Goal: Task Accomplishment & Management: Use online tool/utility

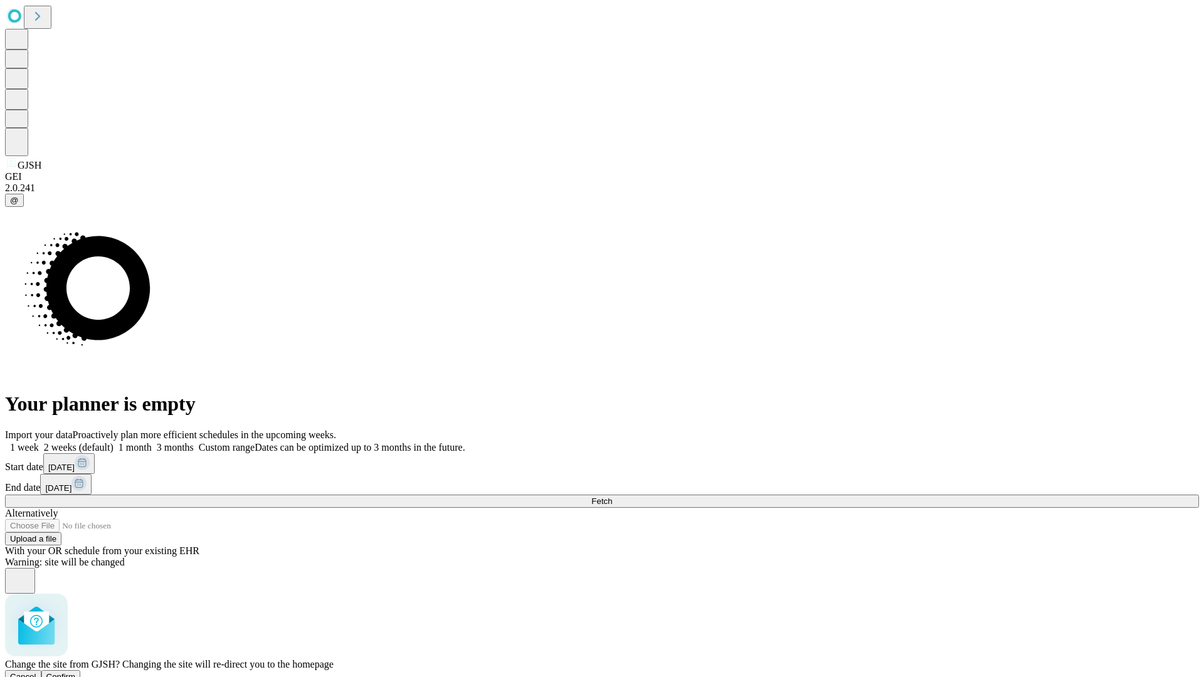
click at [76, 672] on span "Confirm" at bounding box center [60, 676] width 29 height 9
click at [152, 442] on label "1 month" at bounding box center [133, 447] width 38 height 11
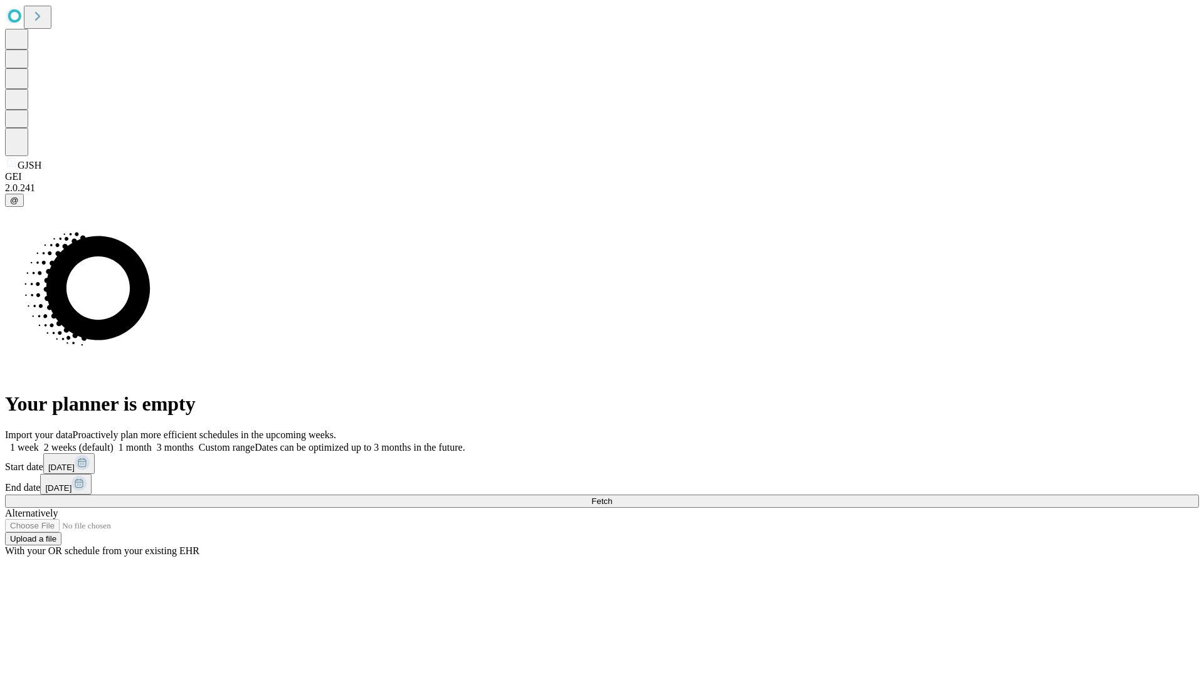
click at [612, 497] on span "Fetch" at bounding box center [601, 501] width 21 height 9
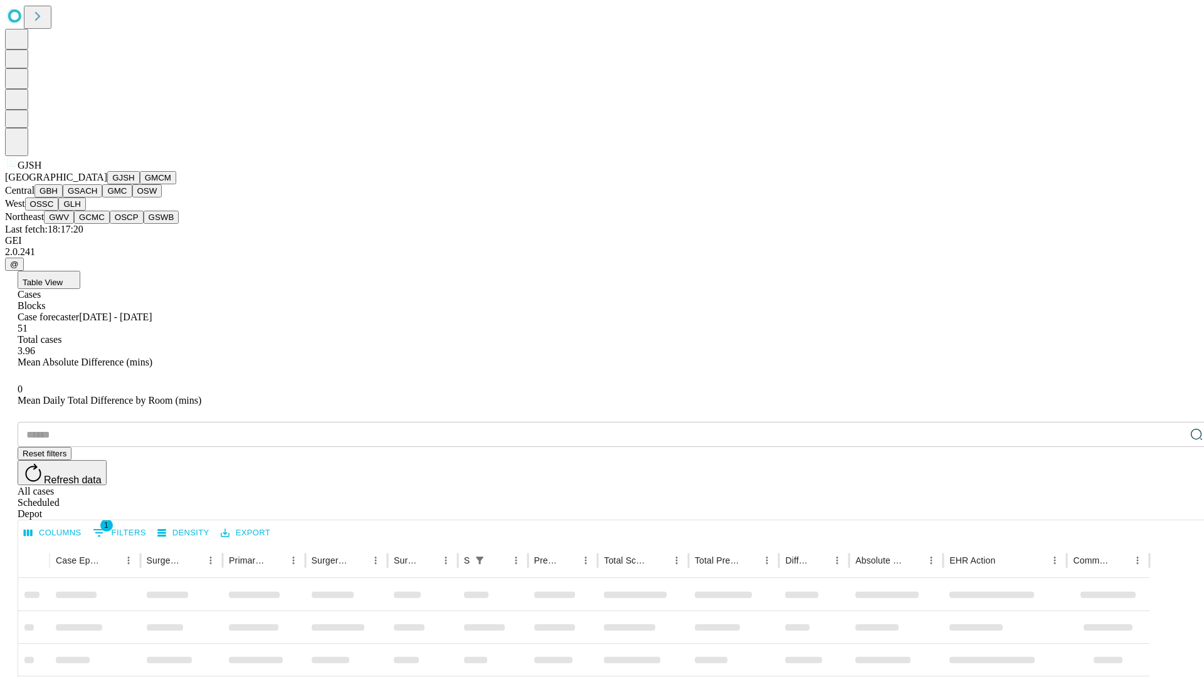
click at [140, 184] on button "GMCM" at bounding box center [158, 177] width 36 height 13
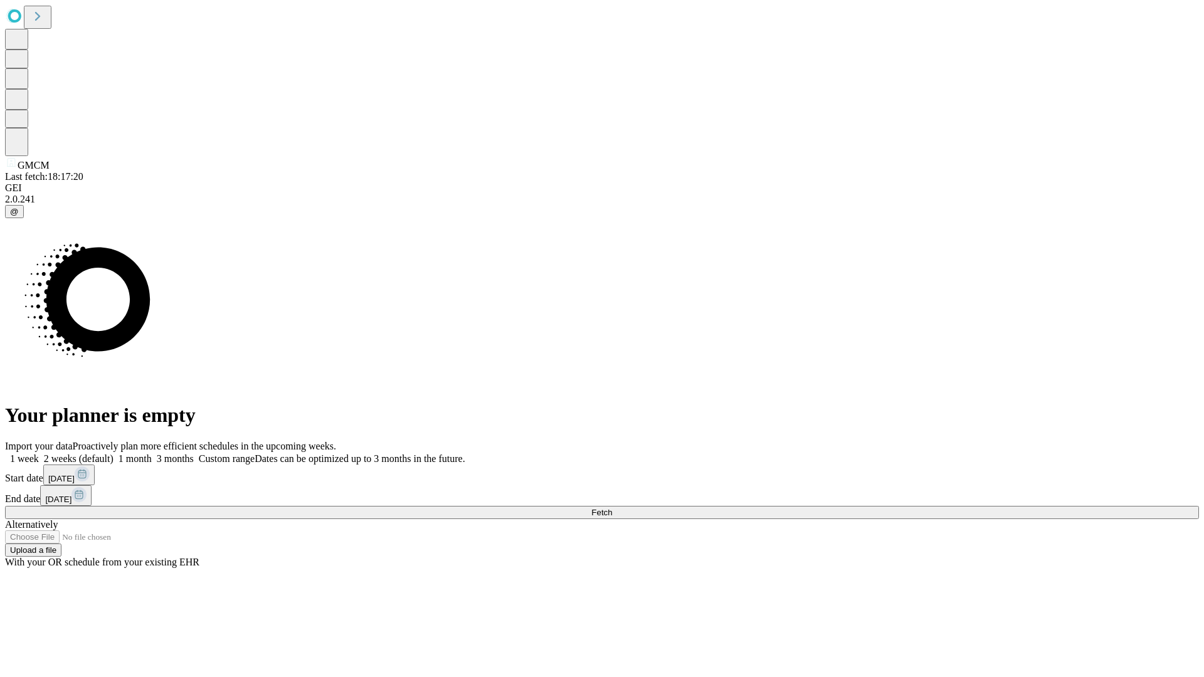
click at [152, 453] on label "1 month" at bounding box center [133, 458] width 38 height 11
click at [612, 508] on span "Fetch" at bounding box center [601, 512] width 21 height 9
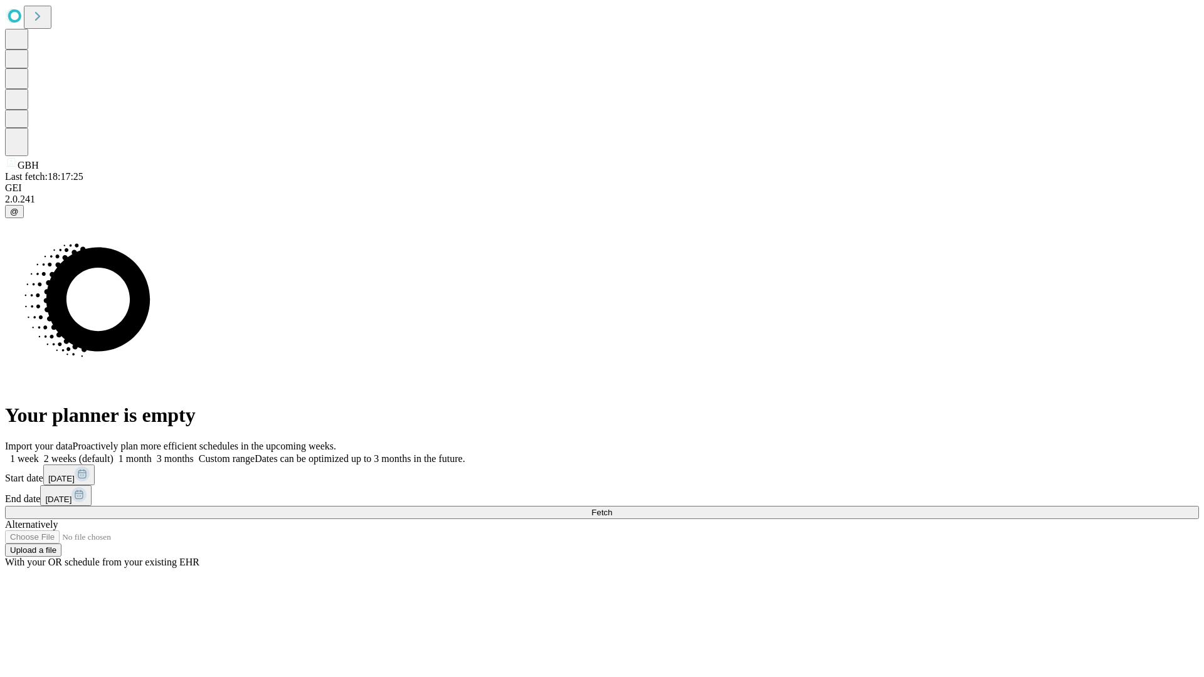
click at [152, 453] on label "1 month" at bounding box center [133, 458] width 38 height 11
click at [612, 508] on span "Fetch" at bounding box center [601, 512] width 21 height 9
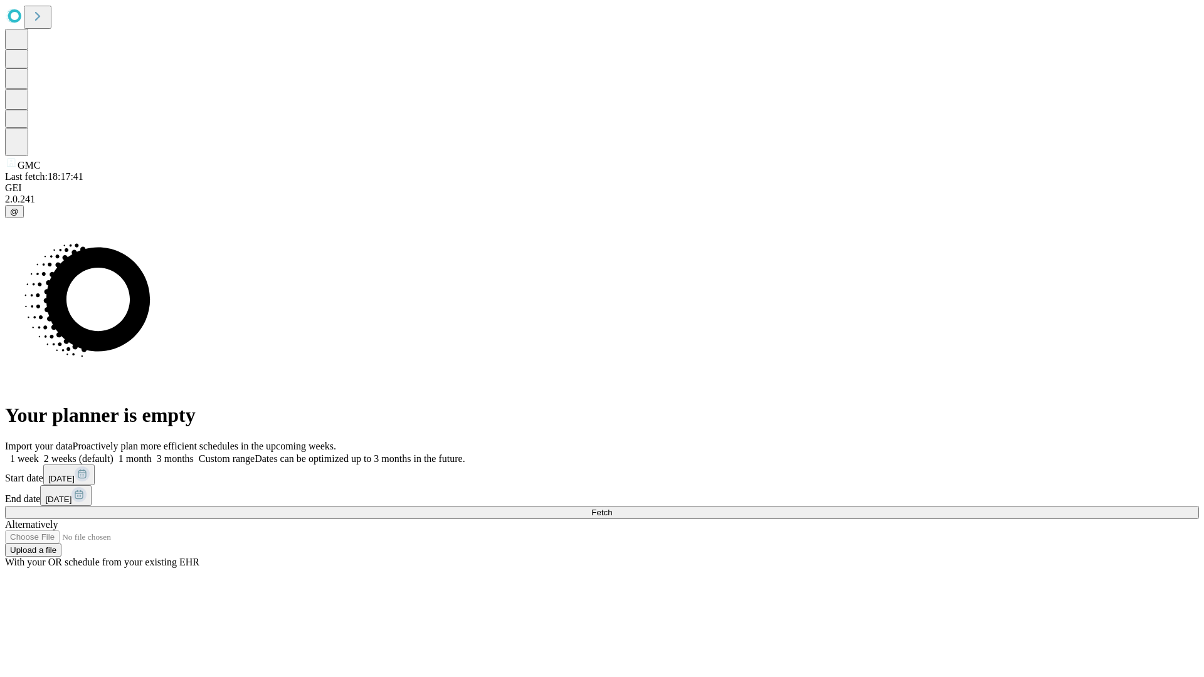
click at [152, 453] on label "1 month" at bounding box center [133, 458] width 38 height 11
click at [612, 508] on span "Fetch" at bounding box center [601, 512] width 21 height 9
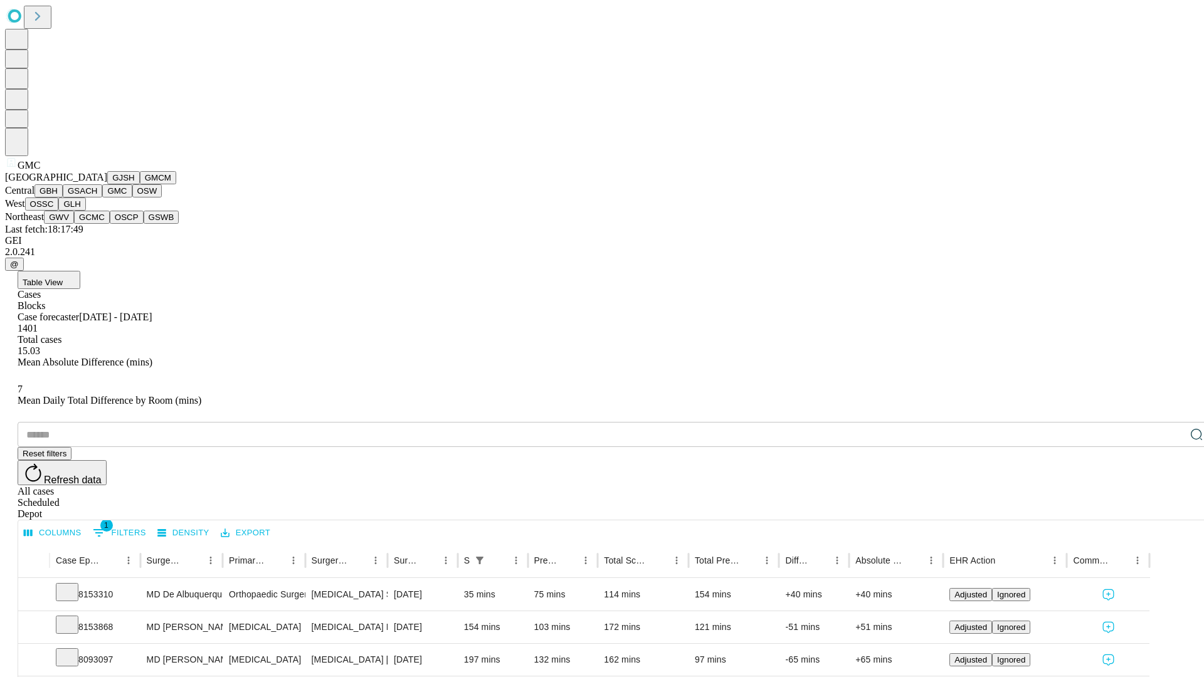
click at [132, 198] on button "OSW" at bounding box center [147, 190] width 30 height 13
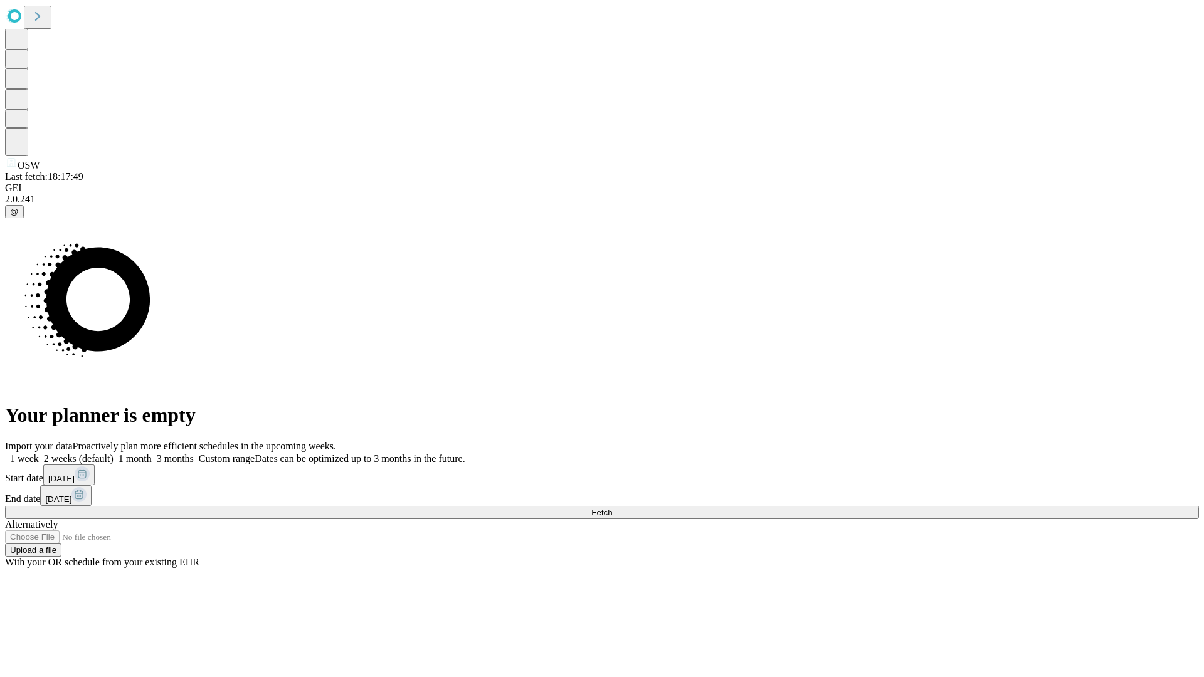
click at [152, 453] on label "1 month" at bounding box center [133, 458] width 38 height 11
click at [612, 508] on span "Fetch" at bounding box center [601, 512] width 21 height 9
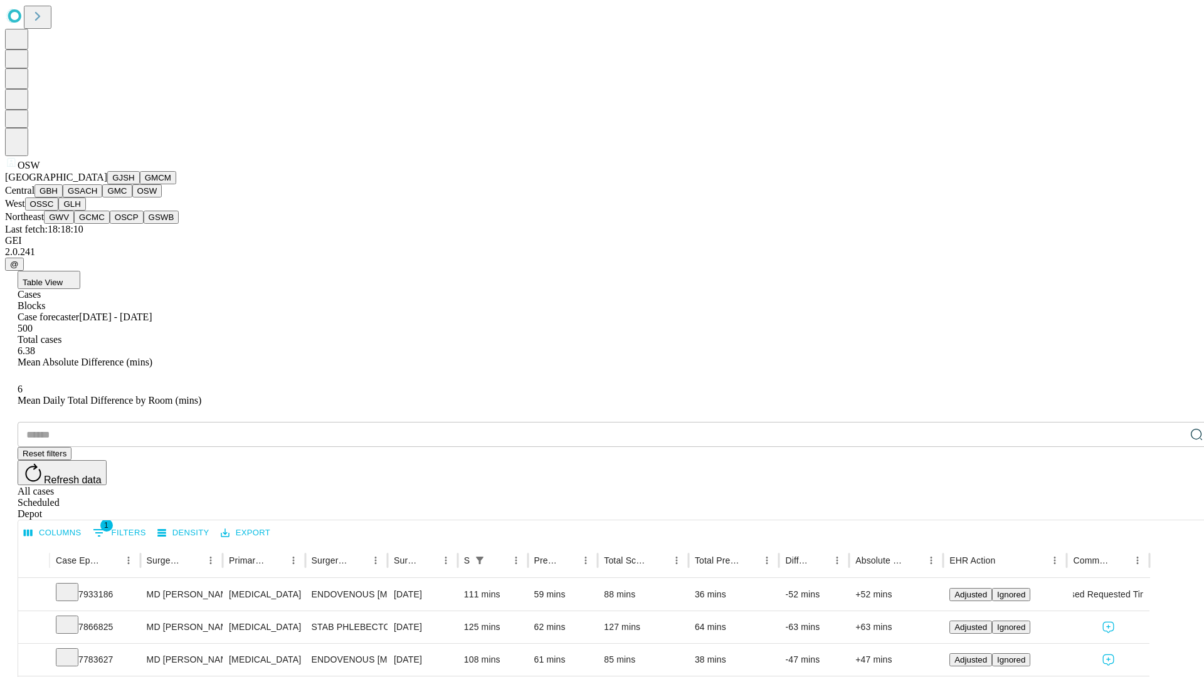
click at [59, 211] on button "OSSC" at bounding box center [42, 204] width 34 height 13
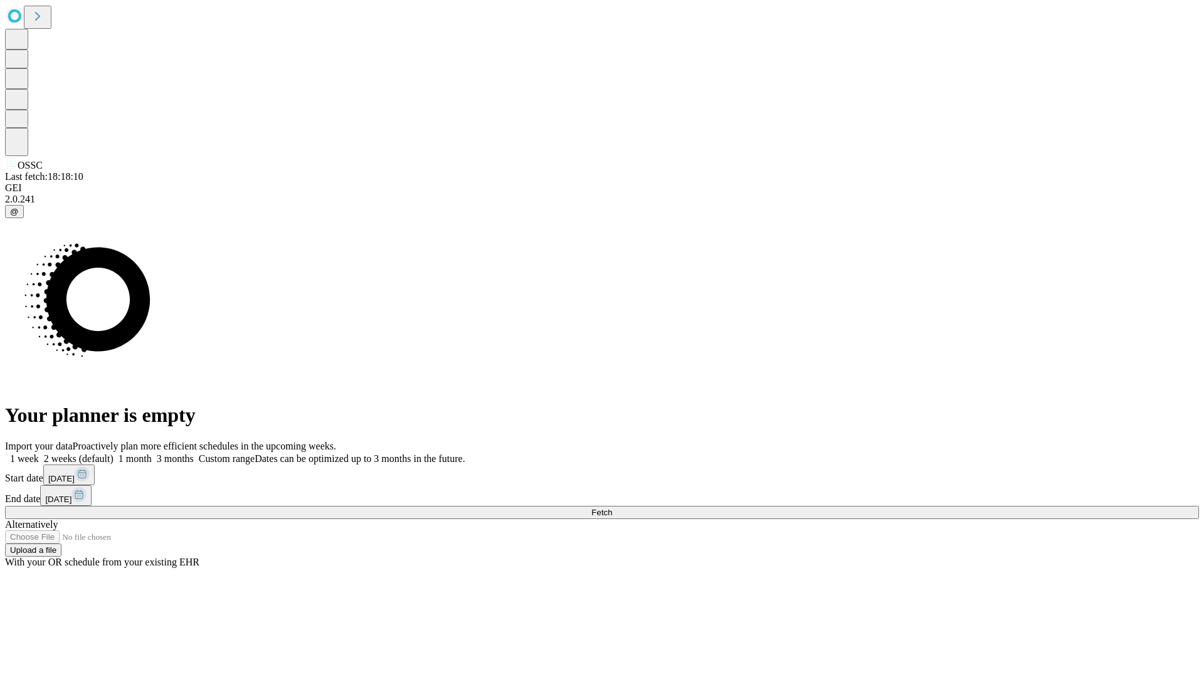
click at [152, 453] on label "1 month" at bounding box center [133, 458] width 38 height 11
click at [612, 508] on span "Fetch" at bounding box center [601, 512] width 21 height 9
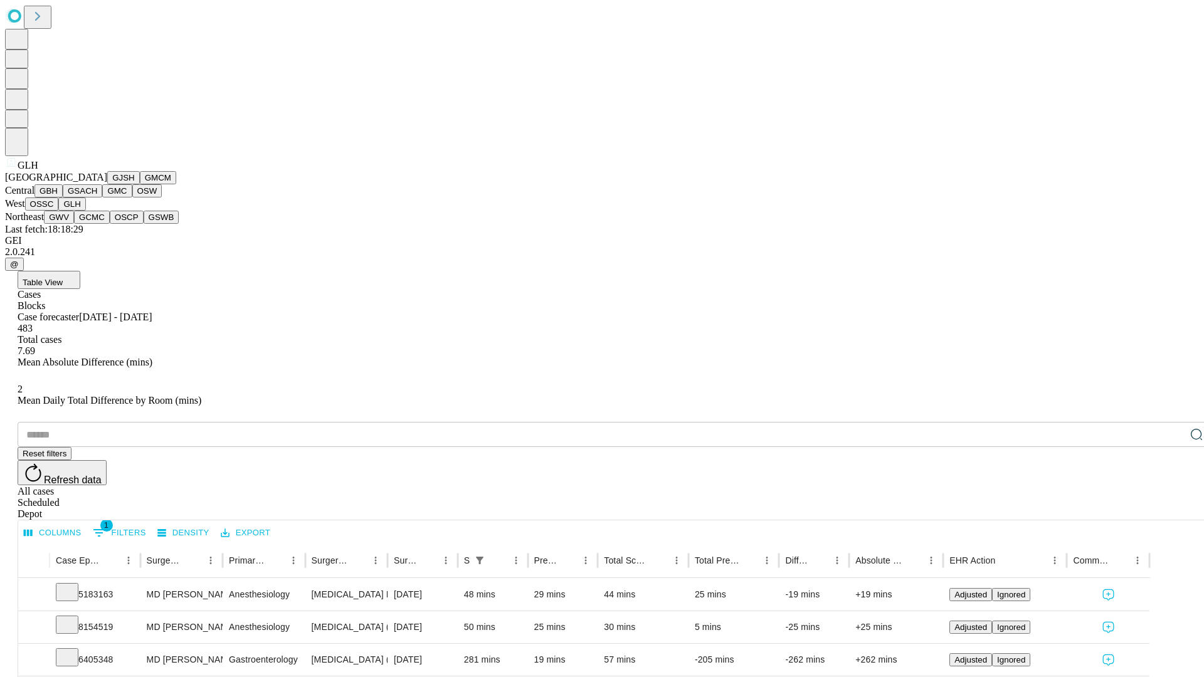
click at [74, 224] on button "GWV" at bounding box center [59, 217] width 30 height 13
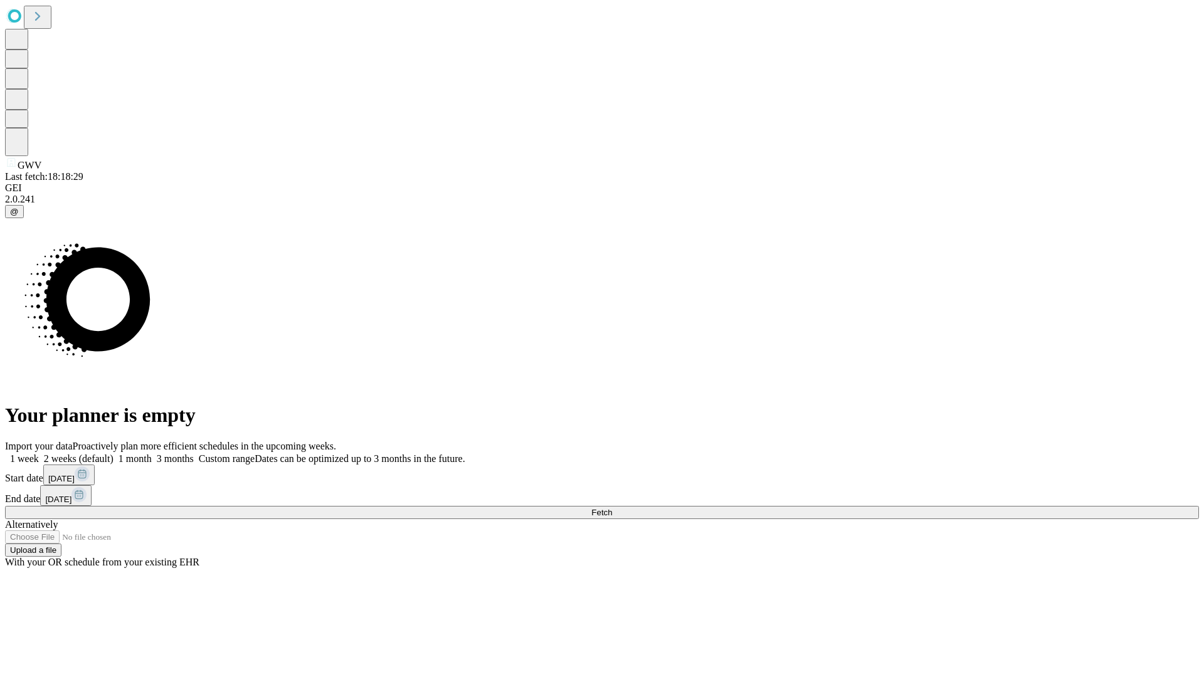
click at [152, 453] on label "1 month" at bounding box center [133, 458] width 38 height 11
click at [612, 508] on span "Fetch" at bounding box center [601, 512] width 21 height 9
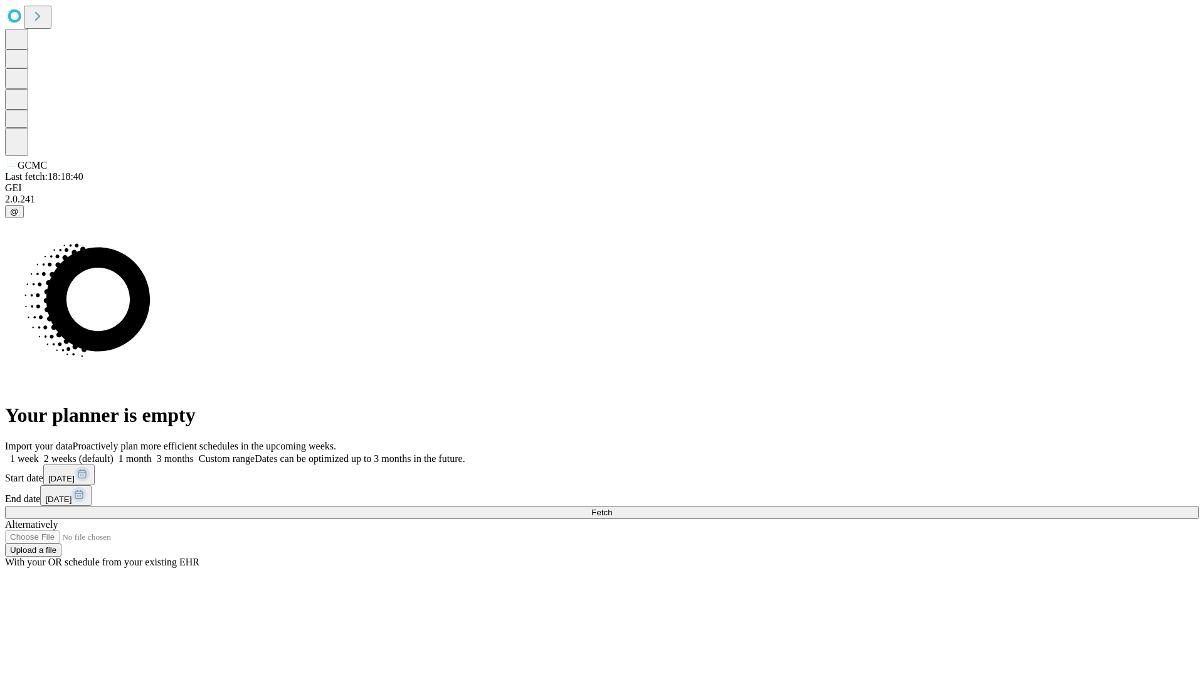
click at [612, 508] on span "Fetch" at bounding box center [601, 512] width 21 height 9
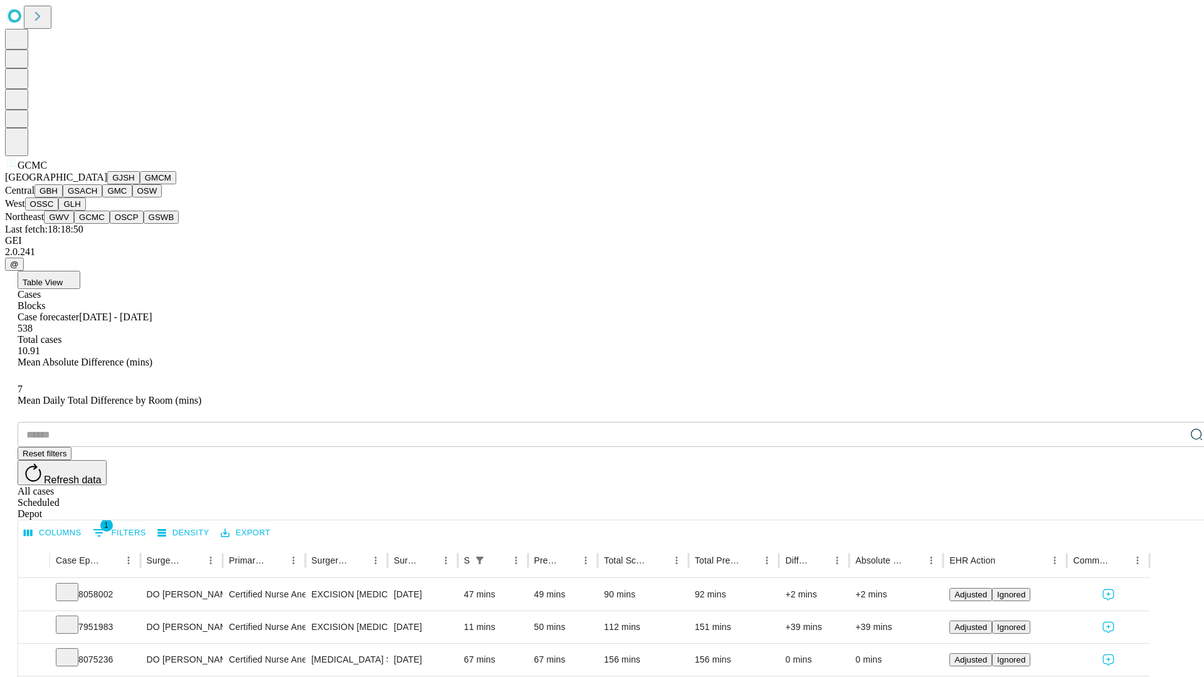
click at [110, 224] on button "OSCP" at bounding box center [127, 217] width 34 height 13
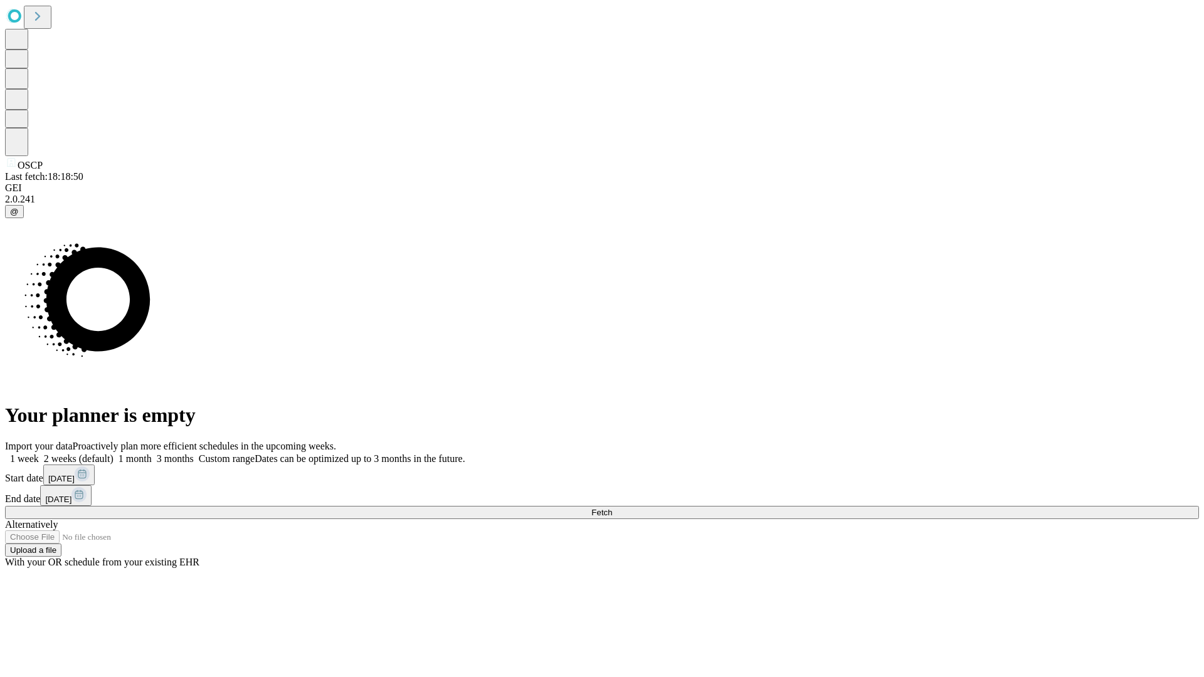
click at [152, 453] on label "1 month" at bounding box center [133, 458] width 38 height 11
click at [612, 508] on span "Fetch" at bounding box center [601, 512] width 21 height 9
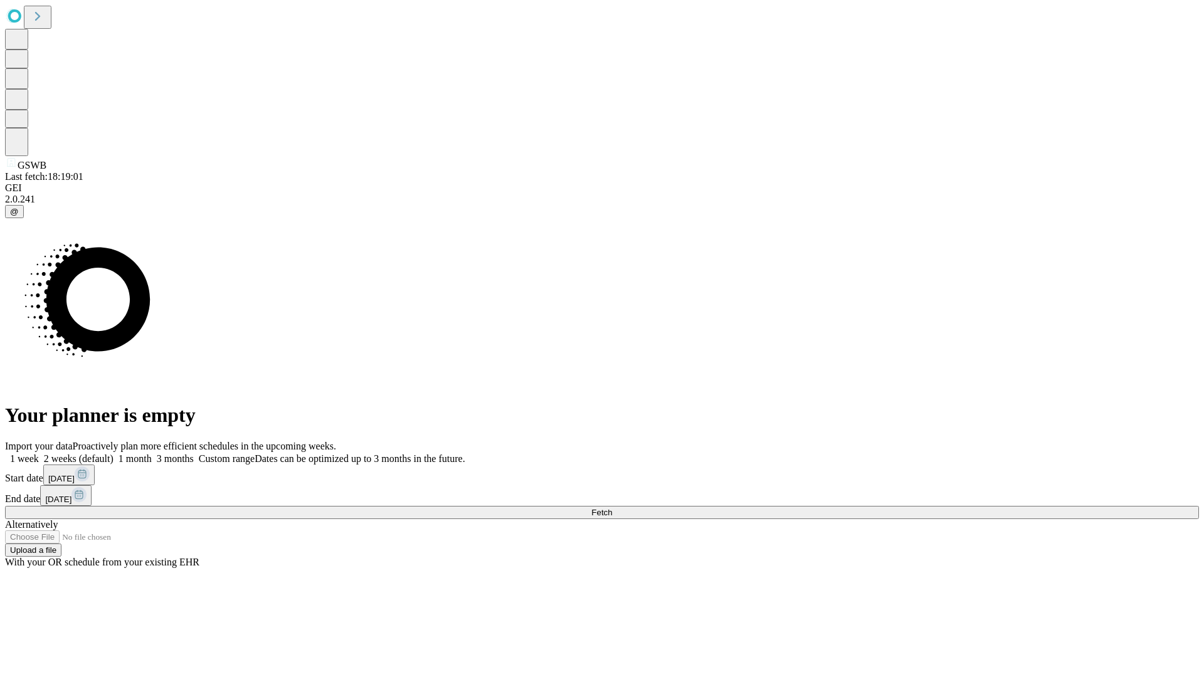
click at [152, 453] on label "1 month" at bounding box center [133, 458] width 38 height 11
click at [612, 508] on span "Fetch" at bounding box center [601, 512] width 21 height 9
